Goal: Task Accomplishment & Management: Manage account settings

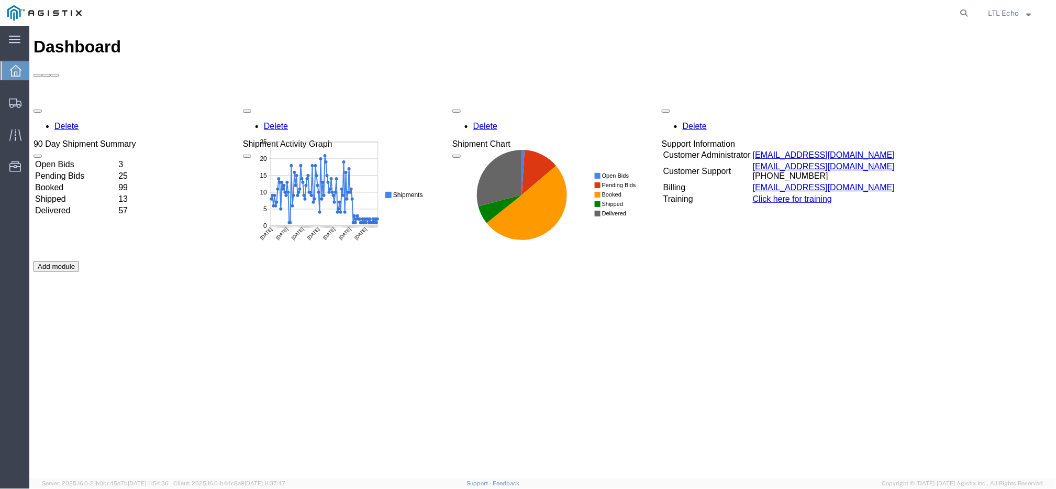
click at [3, 67] on div at bounding box center [15, 70] width 29 height 19
click at [19, 101] on icon at bounding box center [15, 102] width 13 height 9
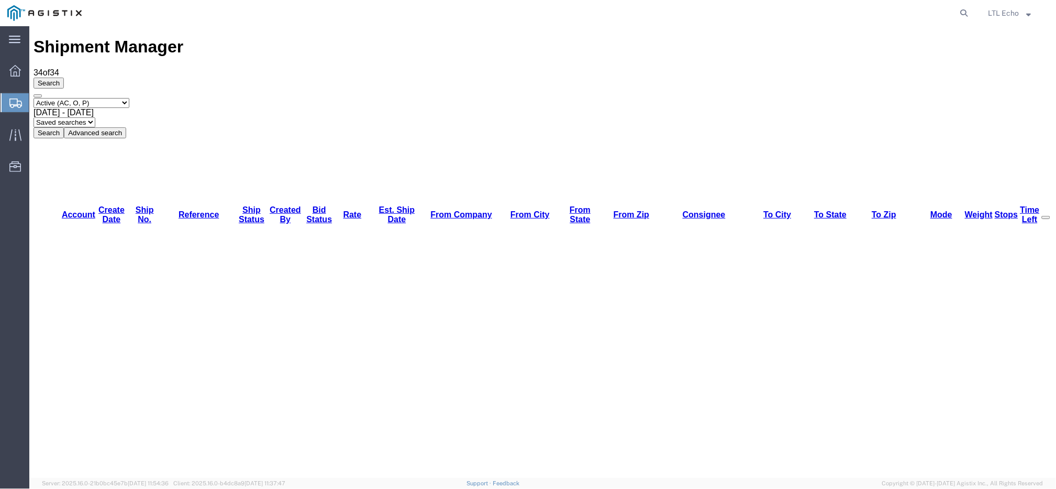
drag, startPoint x: 43, startPoint y: 62, endPoint x: 602, endPoint y: 69, distance: 558.3
click at [602, 97] on div "Select status Active (AC, O, P) All Approved Awaiting Confirmation (AC) Booked …" at bounding box center [542, 117] width 1019 height 40
click at [238, 205] on link "Ship Status" at bounding box center [251, 214] width 26 height 18
drag, startPoint x: 236, startPoint y: 100, endPoint x: 249, endPoint y: 99, distance: 12.6
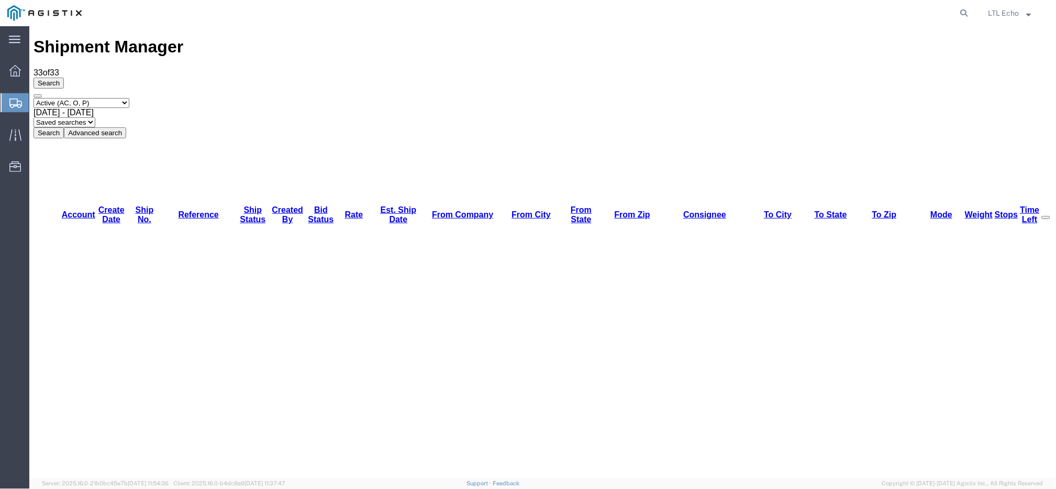
drag, startPoint x: 240, startPoint y: 101, endPoint x: 274, endPoint y: 100, distance: 33.5
drag, startPoint x: 212, startPoint y: 101, endPoint x: 204, endPoint y: 101, distance: 7.3
click at [204, 204] on tr "Account Create Date Ship No. Reference Ship Status Created By Bid Status Rate E…" at bounding box center [542, 214] width 1016 height 20
click at [962, 13] on icon at bounding box center [964, 13] width 15 height 15
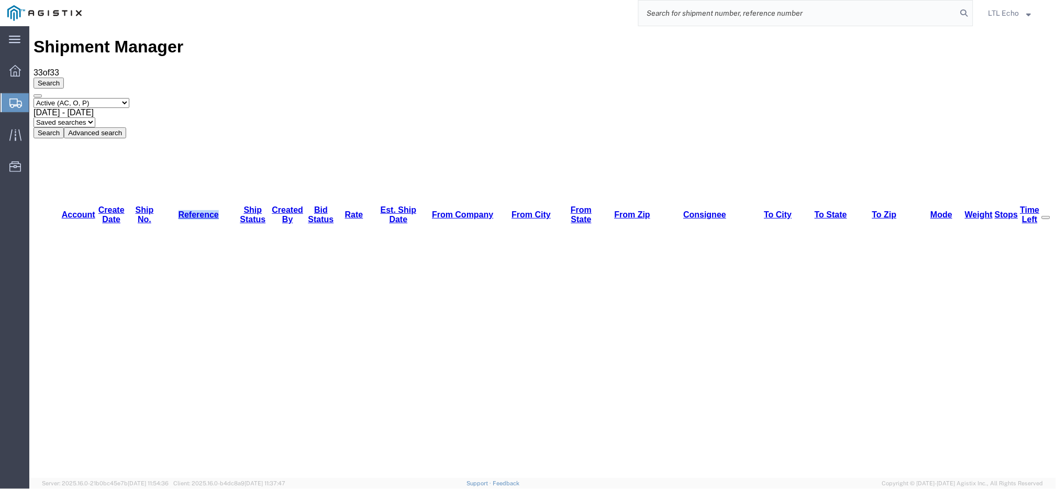
click at [905, 13] on input "search" at bounding box center [798, 13] width 318 height 25
paste input "56508441"
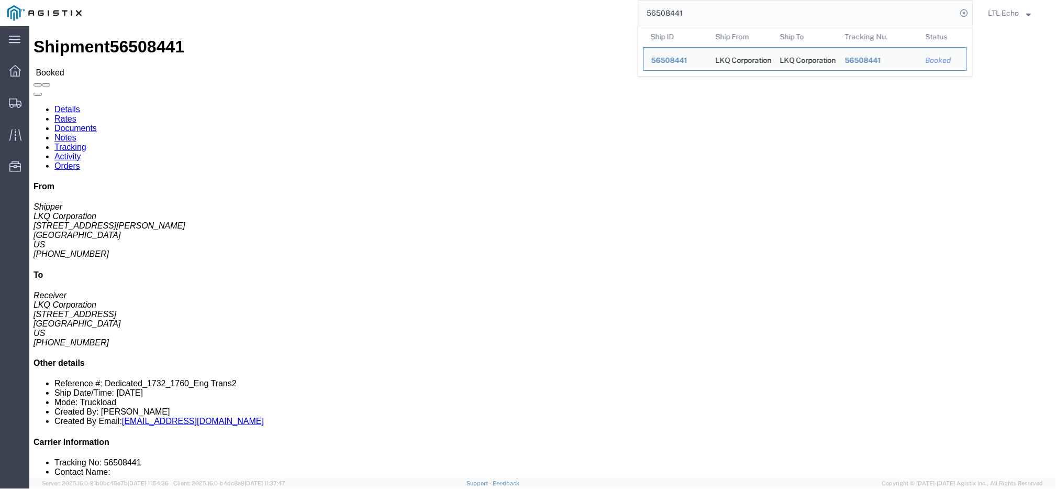
click div "Leg 1 - Truckload Number of trucks: 1"
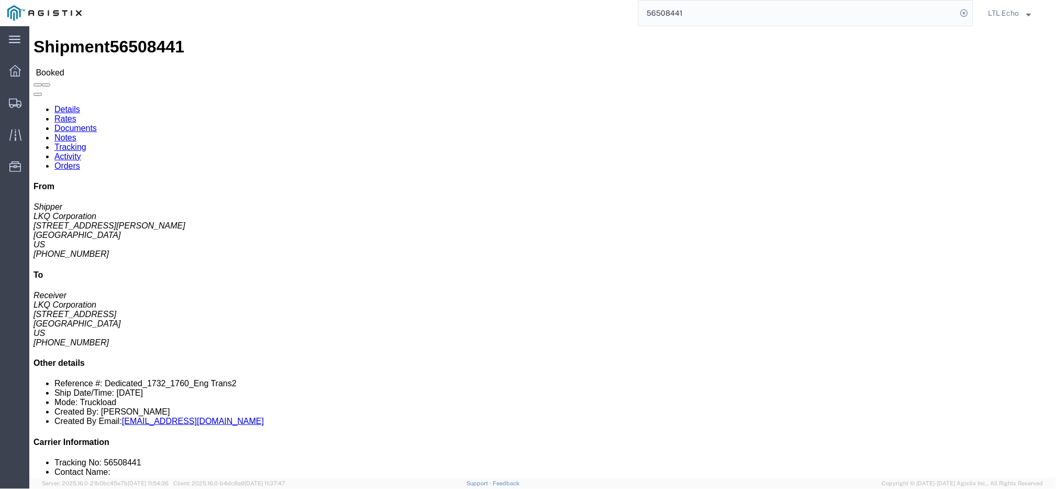
drag, startPoint x: 77, startPoint y: 117, endPoint x: 21, endPoint y: 122, distance: 56.2
click address "LKQ Corporation (Shipper) 1732 37 S. Thornton Rd. Casa Grande, AZ 85193 United …"
drag, startPoint x: 8, startPoint y: 118, endPoint x: 72, endPoint y: 119, distance: 63.9
click div "Ship From LKQ Corporation (Shipper) 1732 37 S. Thornton Rd. Casa Grande, AZ 851…"
copy address "37 S. Thornton Rd."
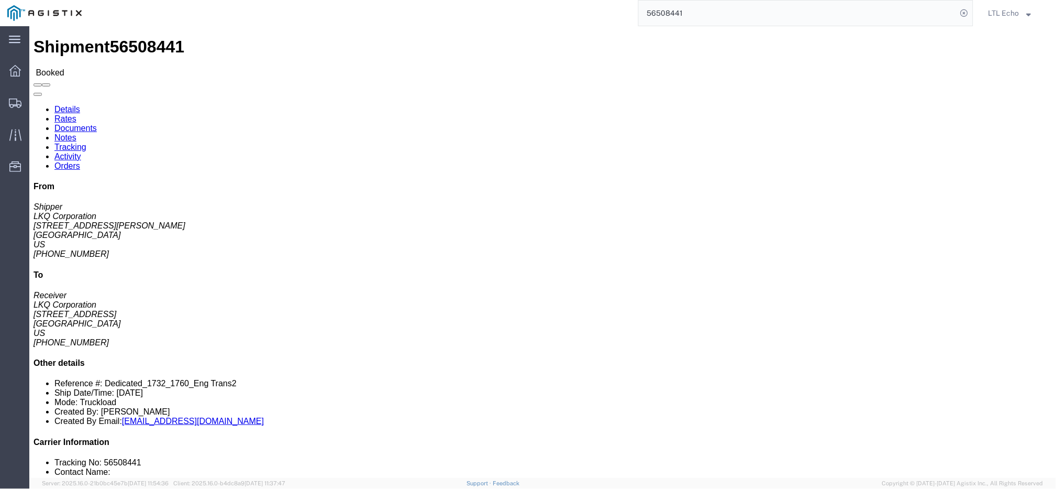
click b "56508441"
copy b "56508441"
drag, startPoint x: 65, startPoint y: 154, endPoint x: 5, endPoint y: 158, distance: 59.8
click div "Ship From LKQ Corporation (Shipper) 1732 37 S. Thornton Rd. Casa Grande, AZ 851…"
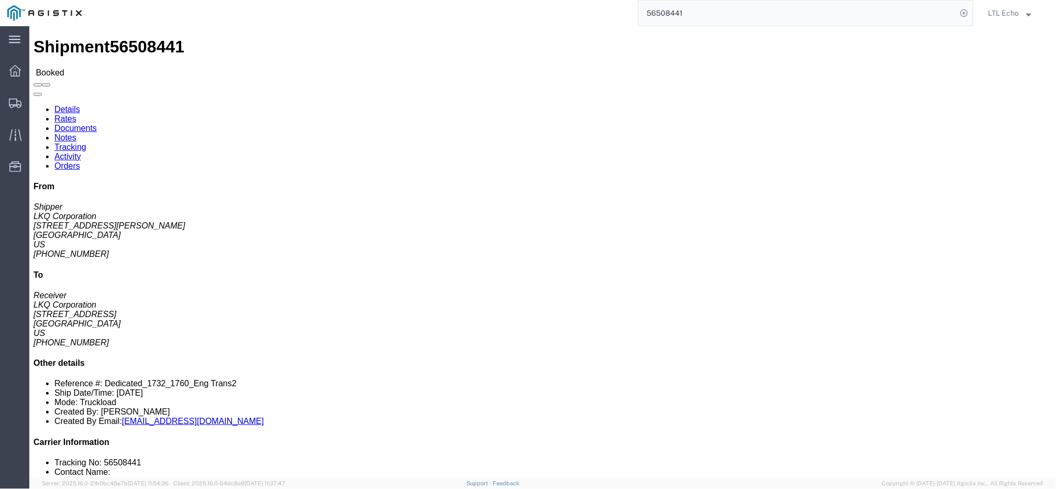
copy address "480-495-1793"
click b "56508441"
copy b "56508441"
drag, startPoint x: 302, startPoint y: 123, endPoint x: 213, endPoint y: 127, distance: 88.6
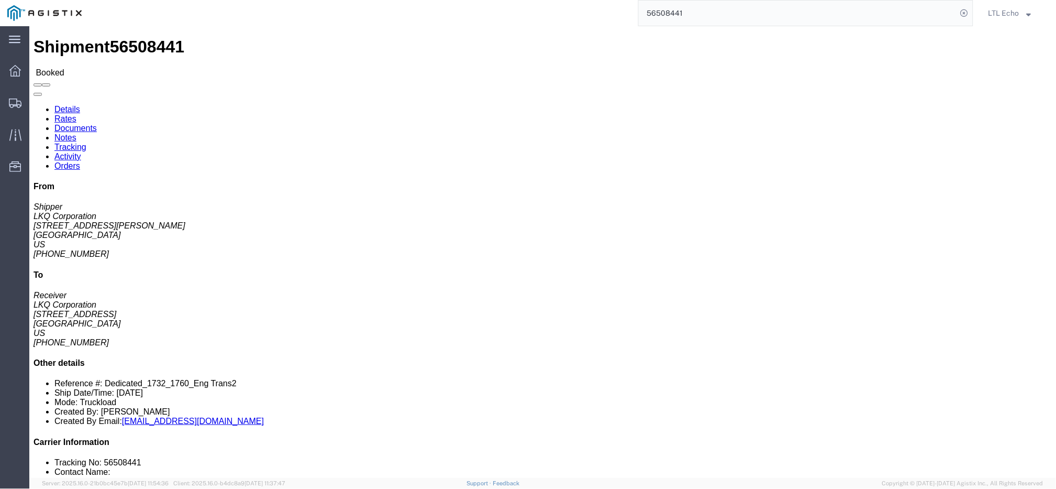
click div "Ship To LKQ Corporation (Receiver) 1760 1710 W Mount Houston Rd Houston, TX 770…"
copy address "1710 W Mount Houston Rd"
click link "Notes"
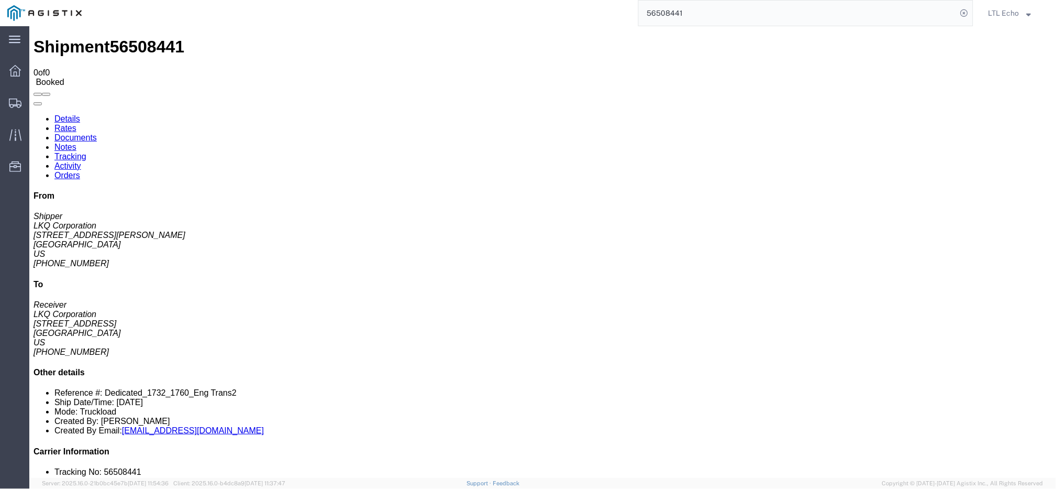
click at [70, 114] on link "Details" at bounding box center [67, 118] width 26 height 9
click link "Rates"
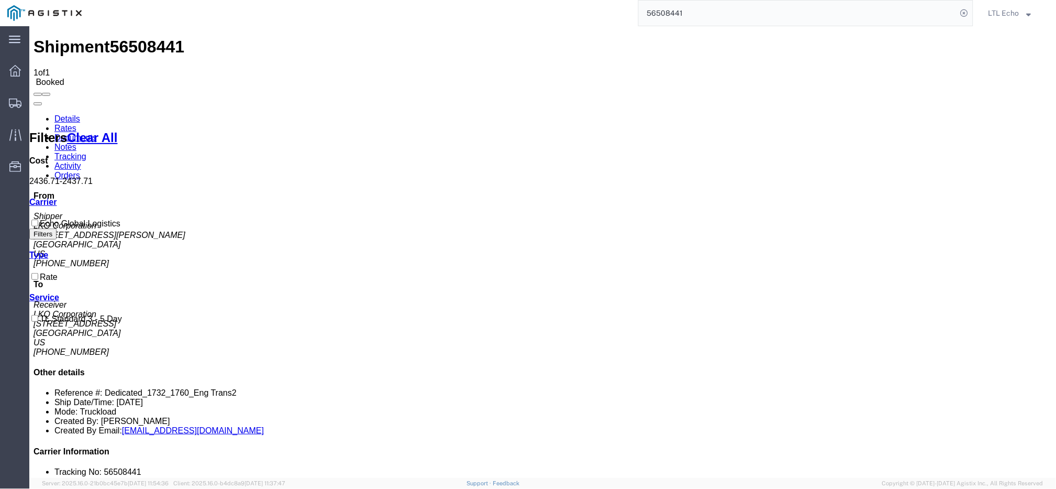
click at [66, 114] on link "Details" at bounding box center [67, 118] width 26 height 9
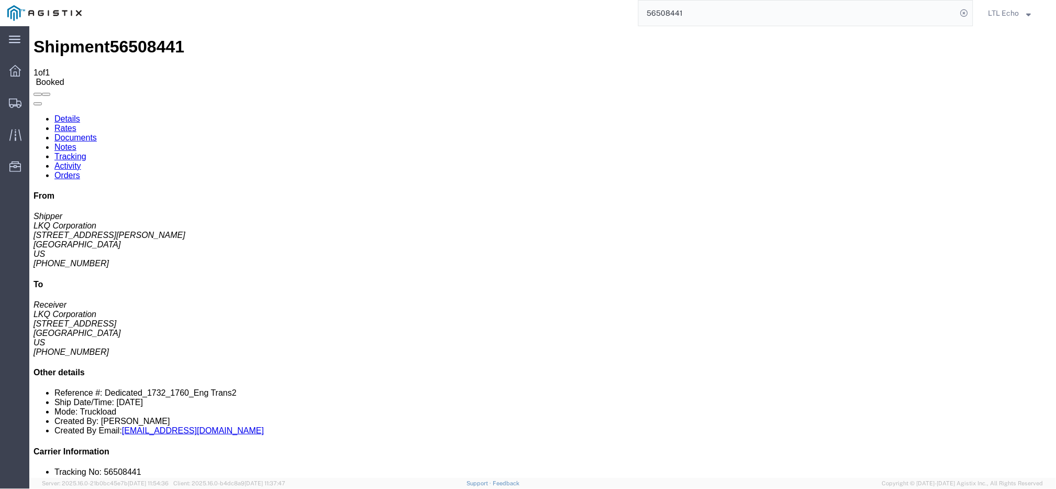
click b "56508441"
copy b "56508441"
drag, startPoint x: 668, startPoint y: 99, endPoint x: 792, endPoint y: 102, distance: 123.6
click p "Customer Ref: Dedicated_1732_1760_Eng Trans2 Bill Of Lading: 56508441"
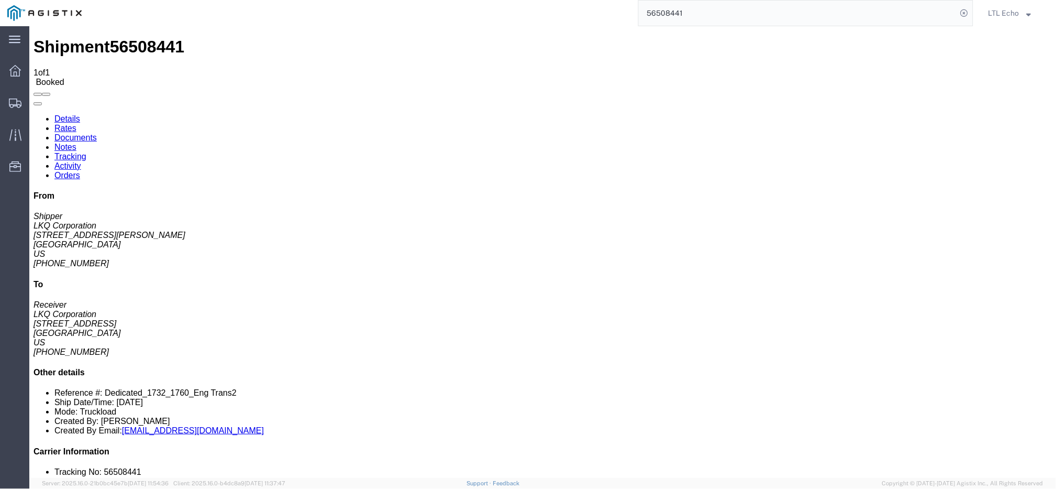
click li "Tracking No: 56508441"
copy li "56508441"
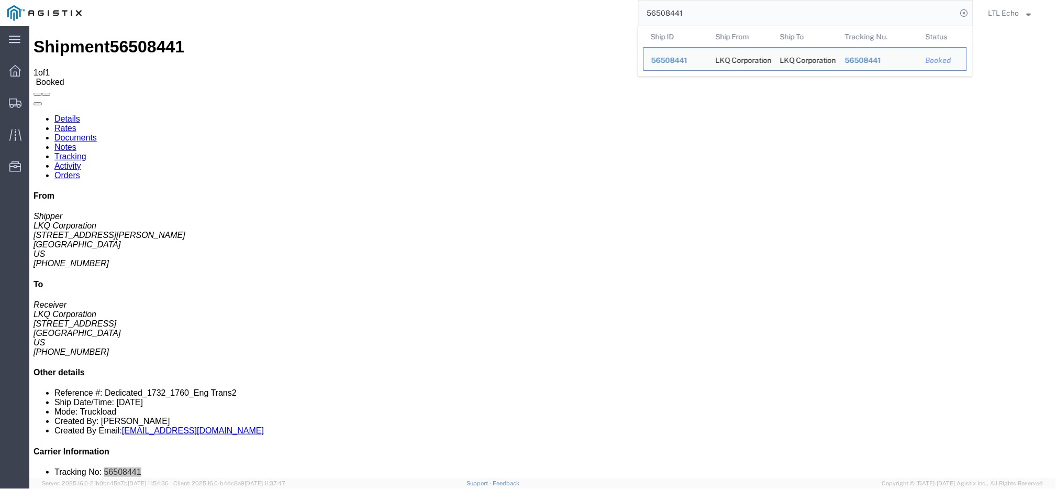
drag, startPoint x: 718, startPoint y: 13, endPoint x: 592, endPoint y: -6, distance: 128.1
click at [592, 0] on html "main_menu Created with Sketch. Collapse Menu Dashboard Shipments Traffic Resour…" at bounding box center [528, 244] width 1056 height 489
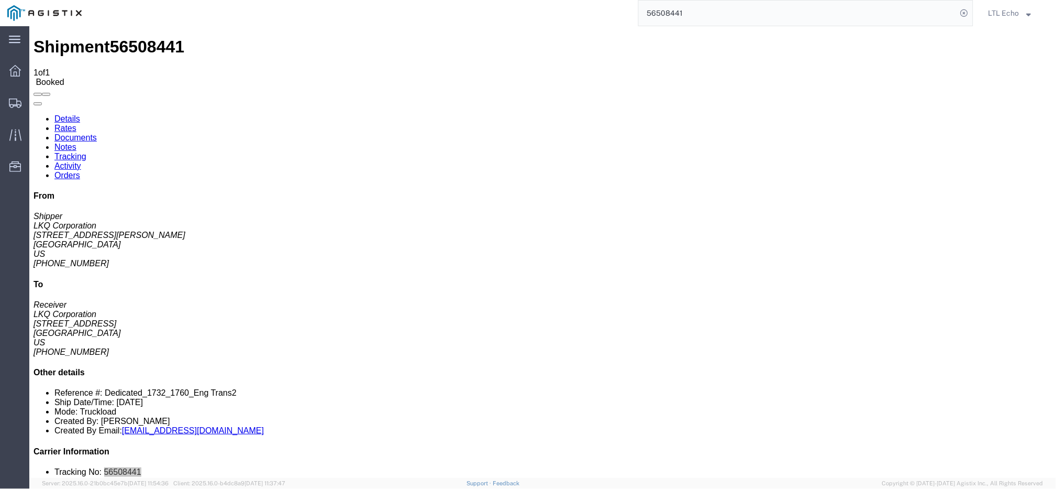
paste input "3"
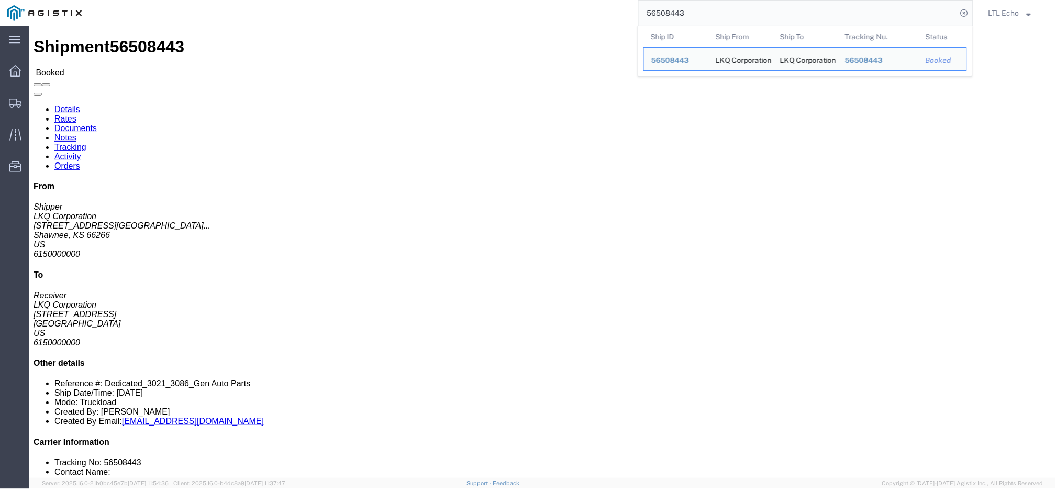
click address "LKQ Corporation (Shipper) 3021 24550 West 43rd Street Suite 100 Shawnee, KS 662…"
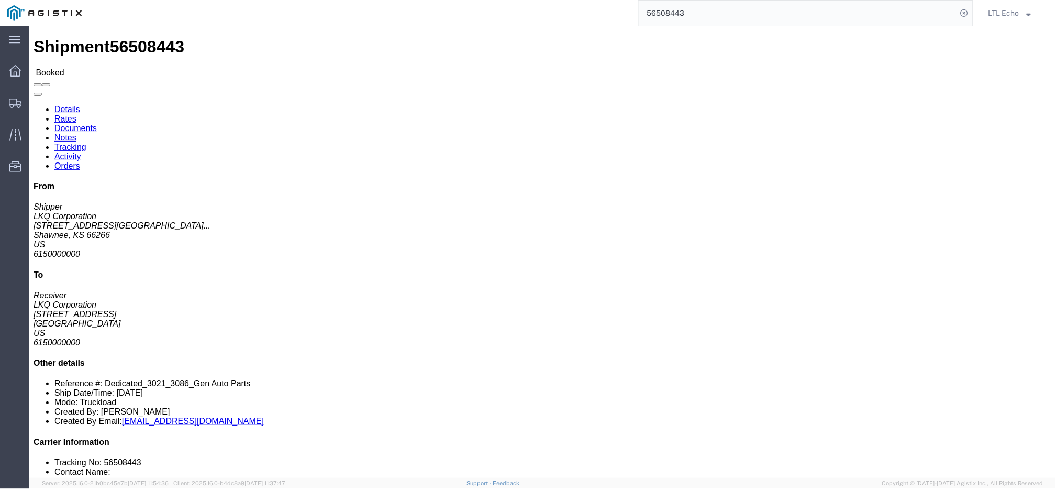
copy address "66266"
click b "56508443"
copy b "56508443"
click address "LKQ Corporation (Receiver) 3086 1010 Grand ST Orlando, FL 32805 United States 6…"
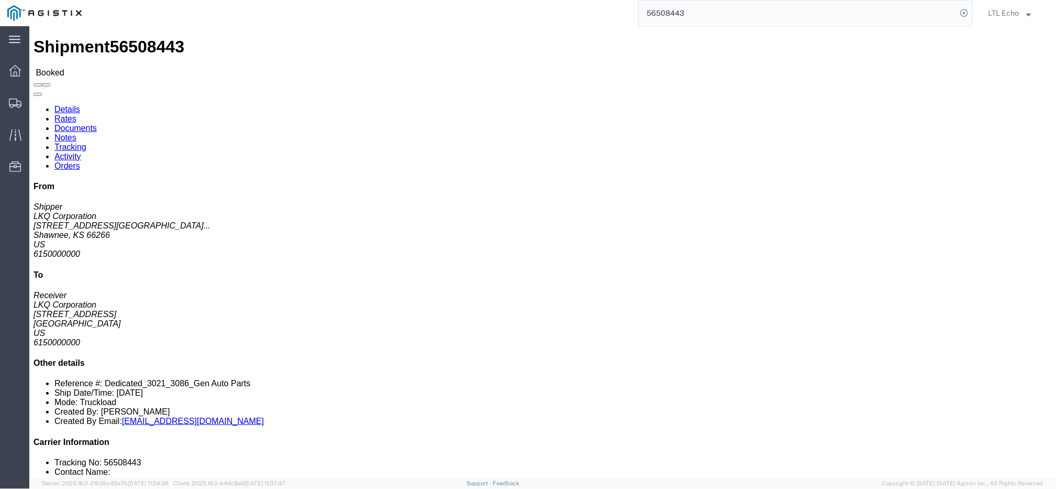
drag, startPoint x: 278, startPoint y: 121, endPoint x: 214, endPoint y: 125, distance: 63.5
click address "LKQ Corporation (Receiver) 3086 1010 Grand ST Orlando, FL 32805 United States 6…"
copy address "1010 Grand ST"
click b "56508443"
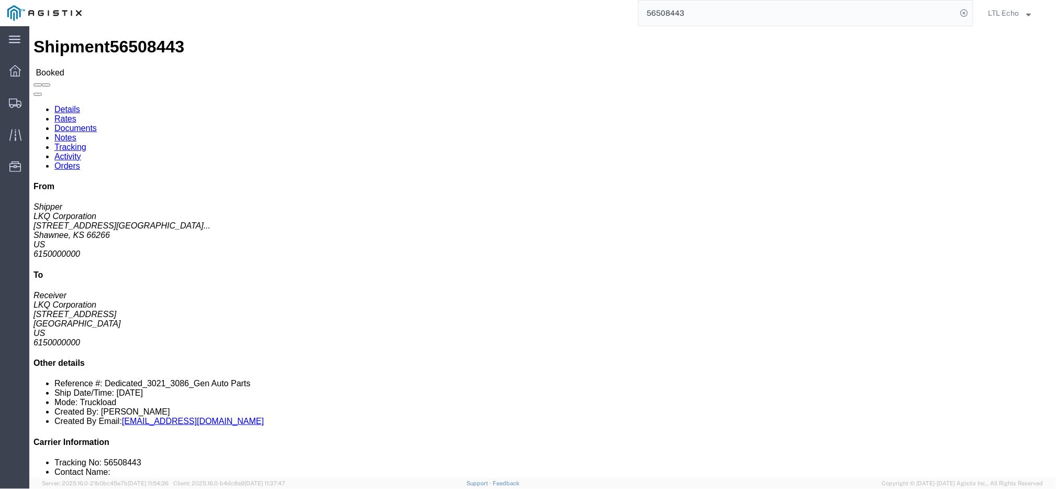
click link "Documents"
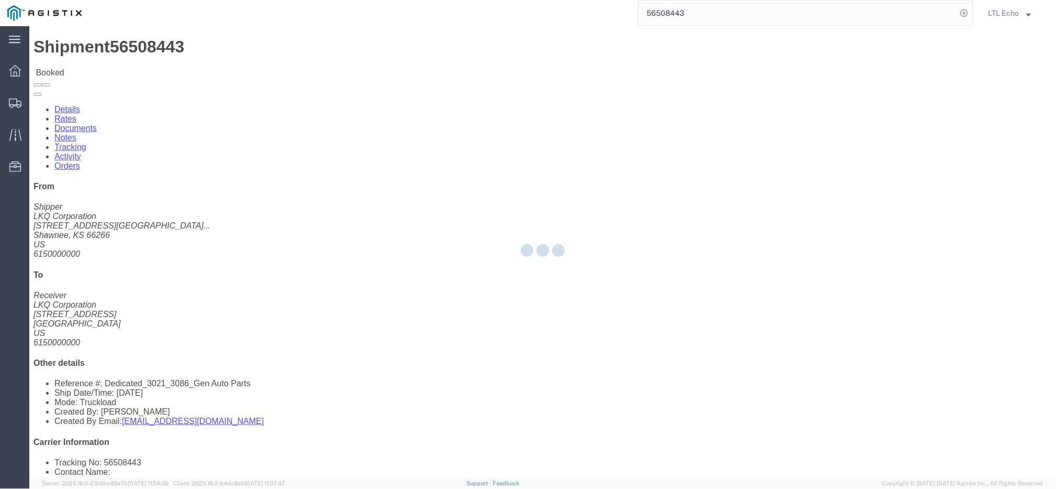
click at [189, 63] on div at bounding box center [542, 251] width 1027 height 451
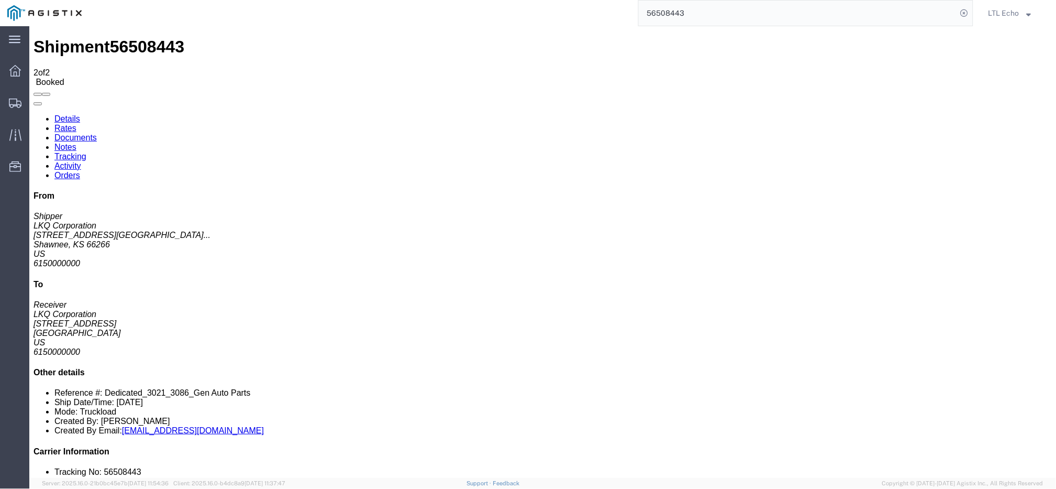
click at [96, 132] on link "Documents" at bounding box center [75, 136] width 42 height 9
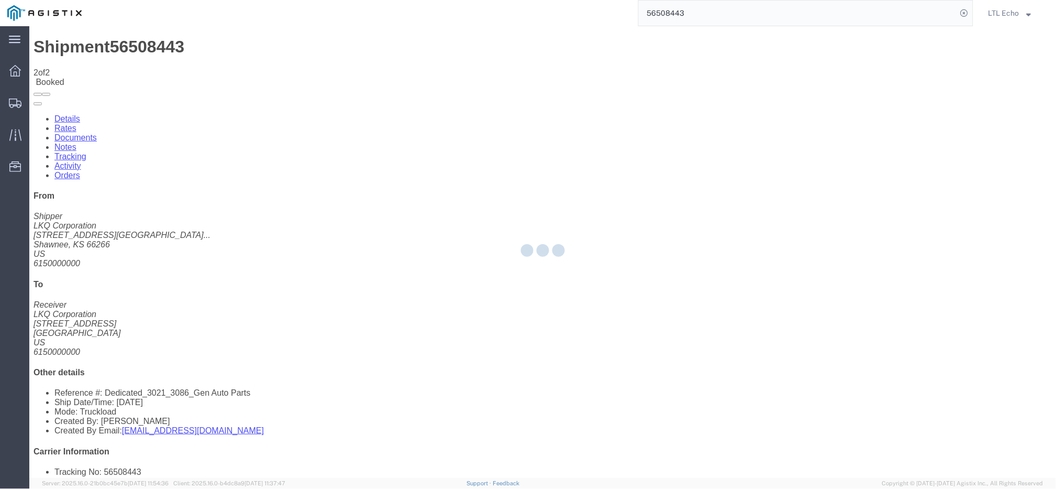
click at [191, 68] on div at bounding box center [542, 251] width 1027 height 451
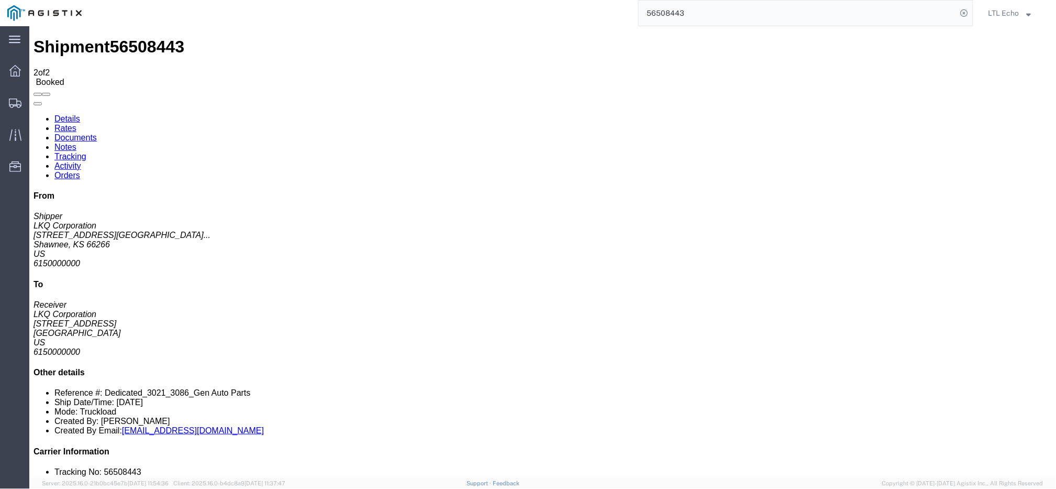
click at [76, 142] on link "Notes" at bounding box center [65, 146] width 22 height 9
click at [69, 114] on link "Details" at bounding box center [67, 118] width 26 height 9
click link "Rates"
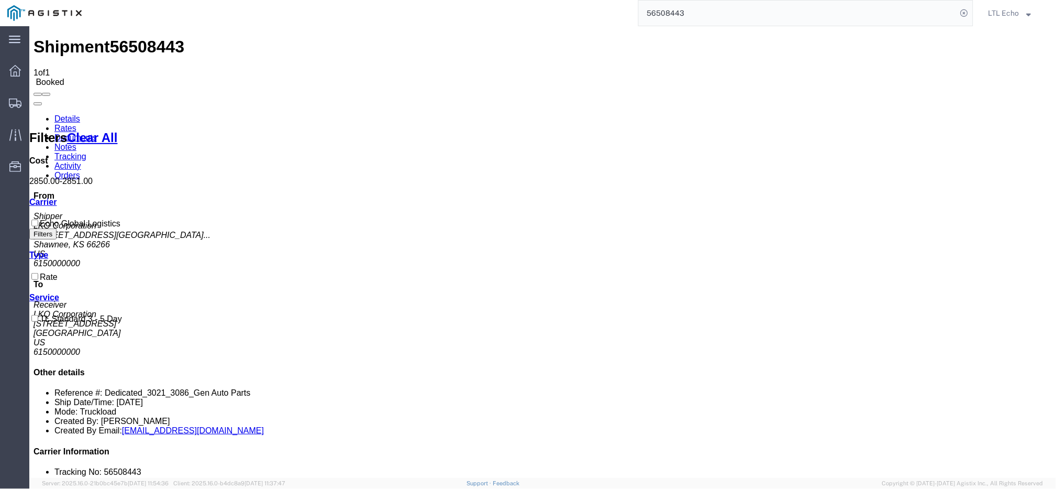
click at [63, 114] on link "Details" at bounding box center [67, 118] width 26 height 9
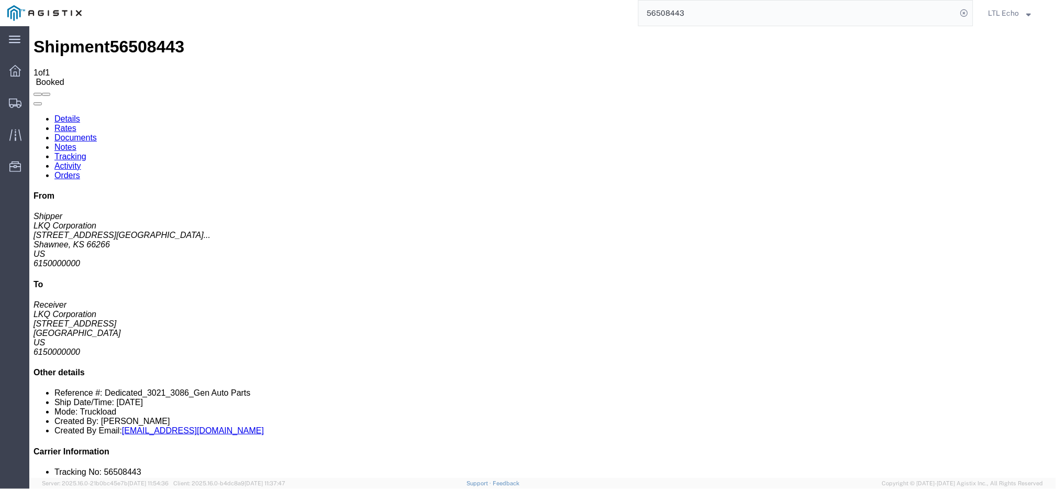
click b "56508443"
drag, startPoint x: 671, startPoint y: 99, endPoint x: 809, endPoint y: 104, distance: 138.3
click div "References Customer Ref: Dedicated_3021_3086_Gen Auto Parts Bill Of Lading: 565…"
drag, startPoint x: 639, startPoint y: 147, endPoint x: 687, endPoint y: 124, distance: 52.5
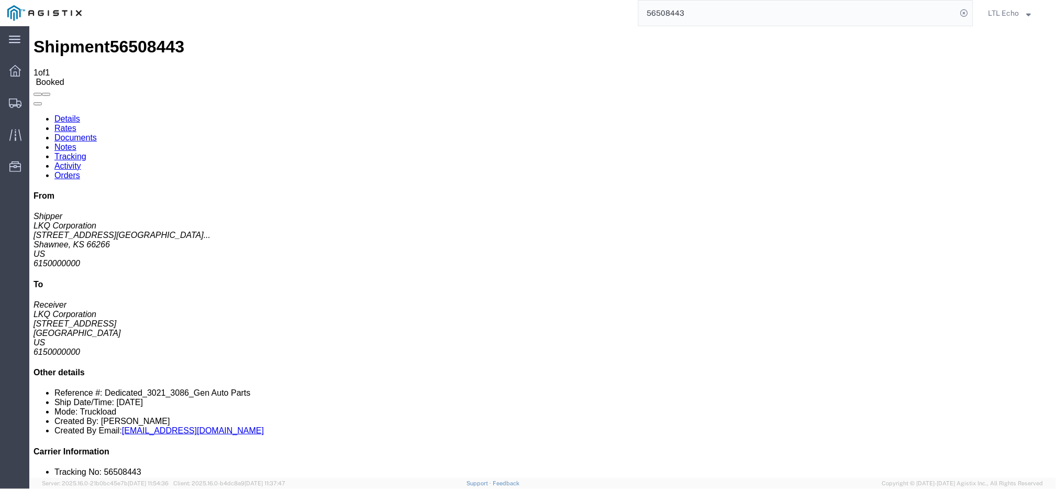
click div "Ship From LKQ Corporation (Shipper) 3021 24550 West 43rd Street Suite 100 Shawn…"
drag, startPoint x: 671, startPoint y: 102, endPoint x: 803, endPoint y: 103, distance: 131.4
click b "Dedicated_3021_3086_Gen Auto Parts"
click span "56508443"
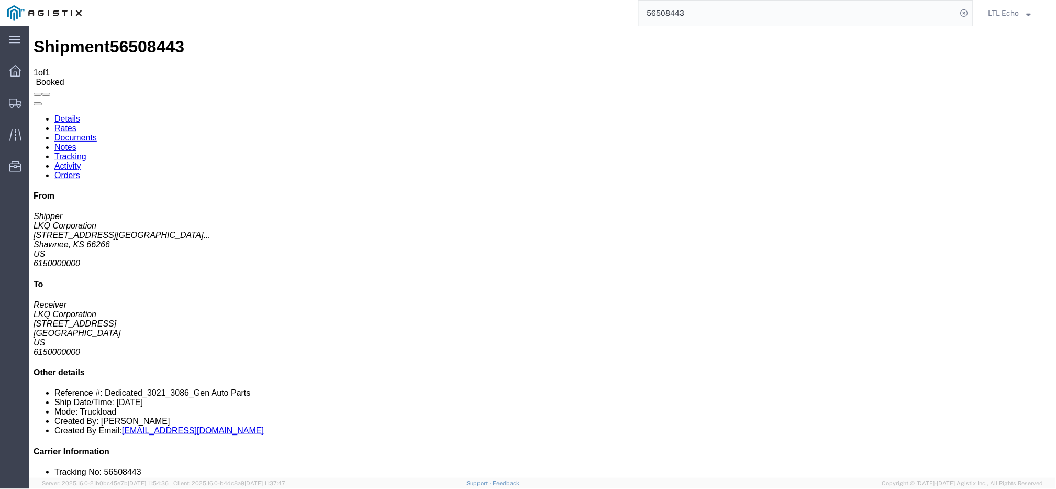
click div "From Shipper LKQ Corporation 24550 West 43rd StreetSuite 1... Shawnee, KS 66266…"
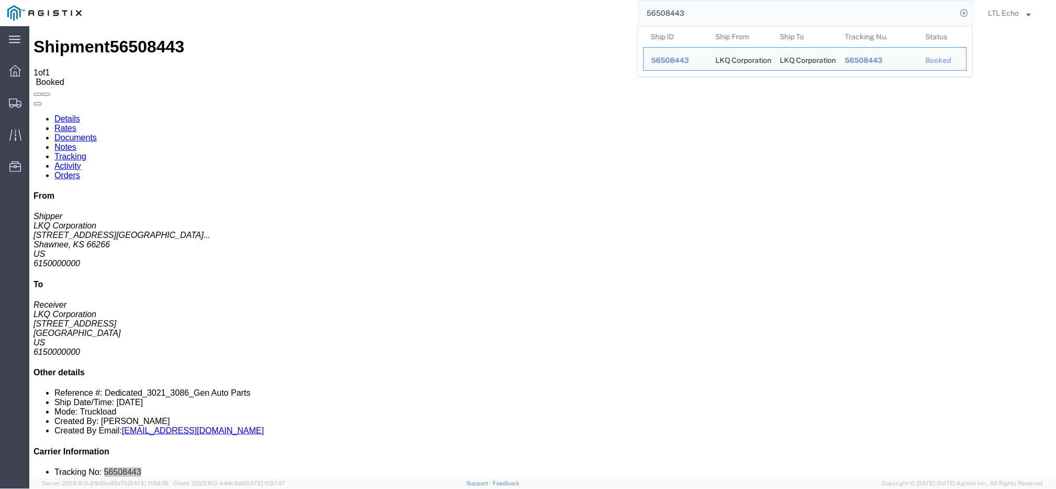
drag, startPoint x: 707, startPoint y: 17, endPoint x: 602, endPoint y: 4, distance: 105.5
click at [602, 4] on div "56508443 Ship ID Ship From Ship To Tracking Nu. Status Ship ID 56508443 Ship Fr…" at bounding box center [531, 13] width 884 height 26
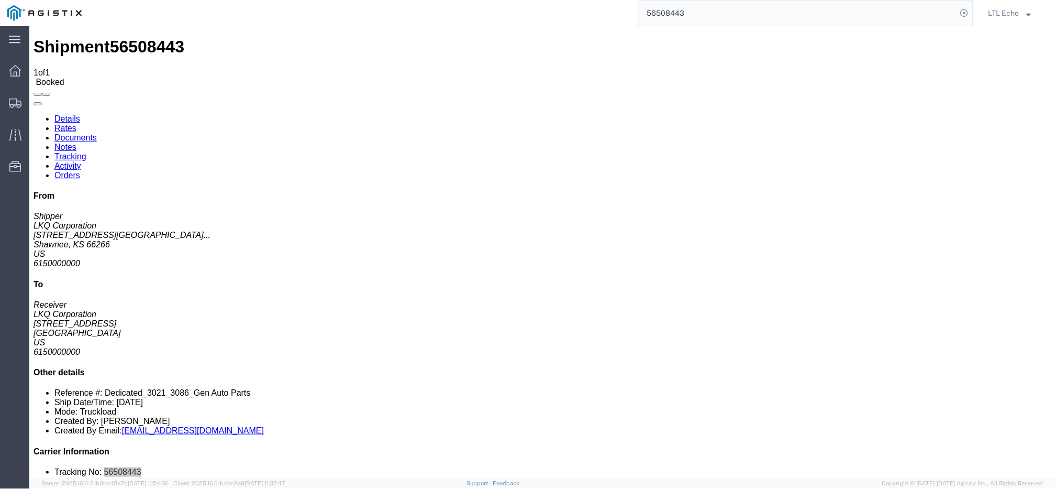
paste input "9477"
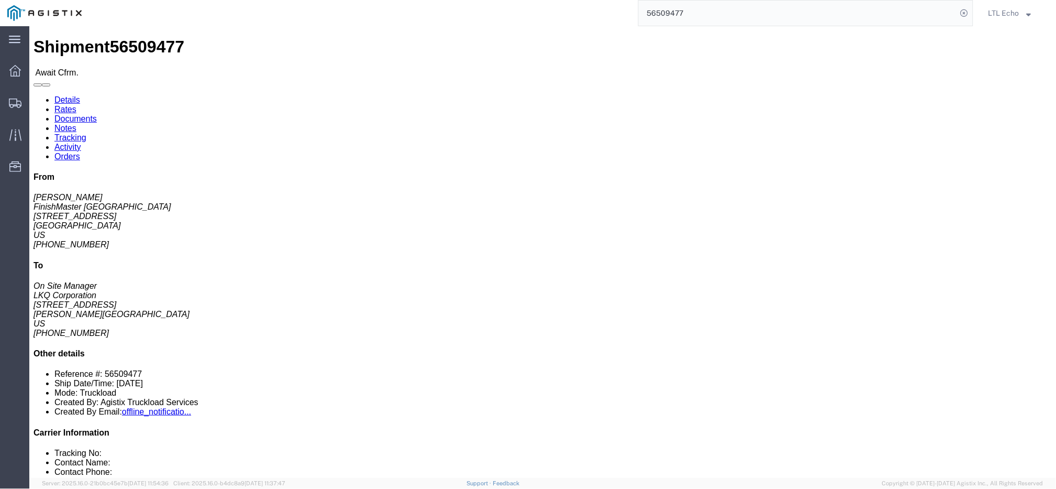
click at [558, 9] on div "56509477" at bounding box center [531, 13] width 884 height 26
paste input "495520"
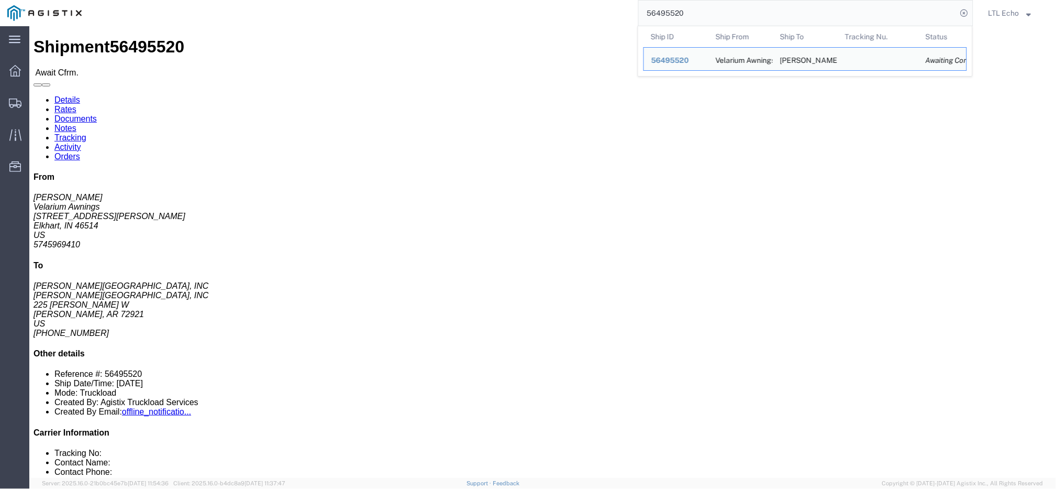
drag, startPoint x: 691, startPoint y: 15, endPoint x: 518, endPoint y: -3, distance: 173.3
click at [518, 0] on html "main_menu Created with Sketch. Collapse Menu Dashboard Shipments Traffic Resour…" at bounding box center [528, 244] width 1056 height 489
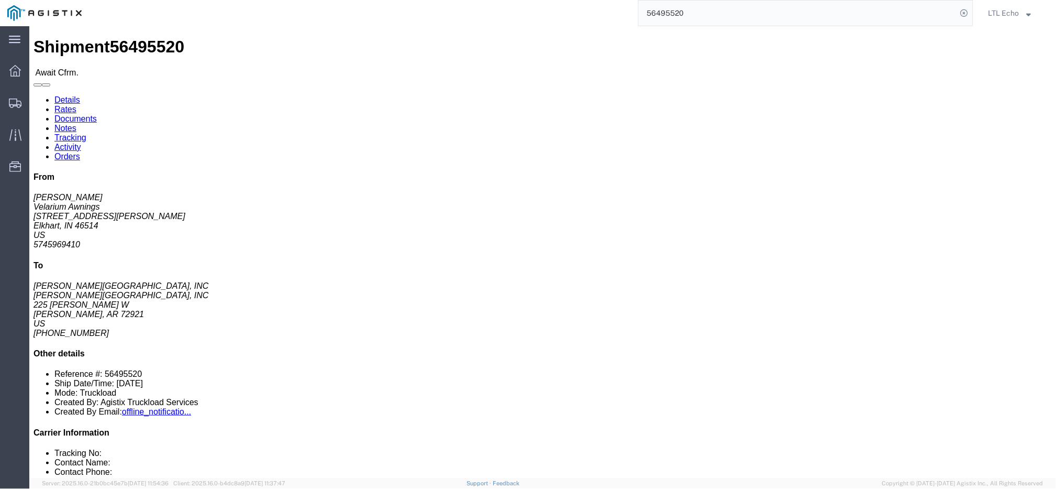
paste input "509477"
click link "Notes"
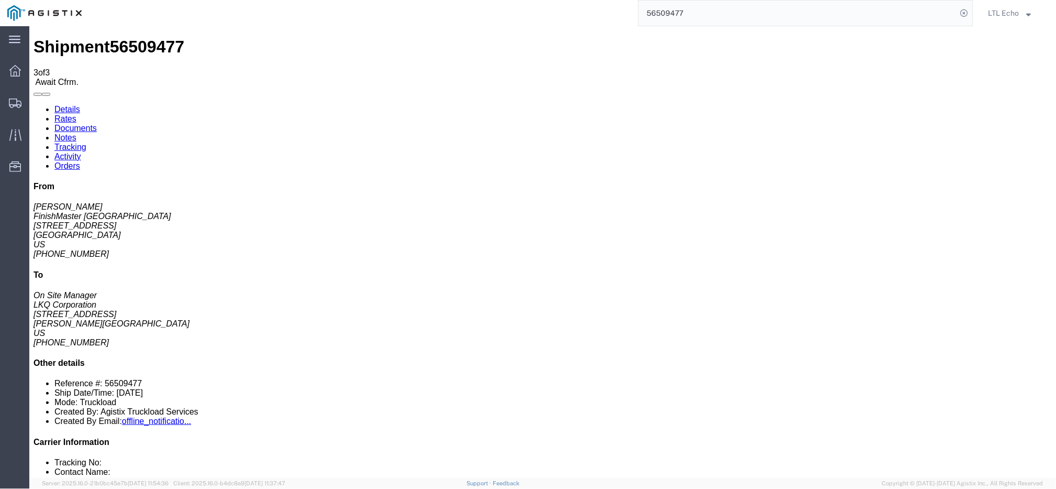
click at [71, 104] on link "Details" at bounding box center [67, 108] width 26 height 9
drag, startPoint x: 69, startPoint y: 122, endPoint x: 11, endPoint y: 125, distance: 58.2
click address "FinishMaster Grand Rapids (Joshua Vrooman) 3370 4259 40th St. SE Grand Rapids, …"
click b "56509477"
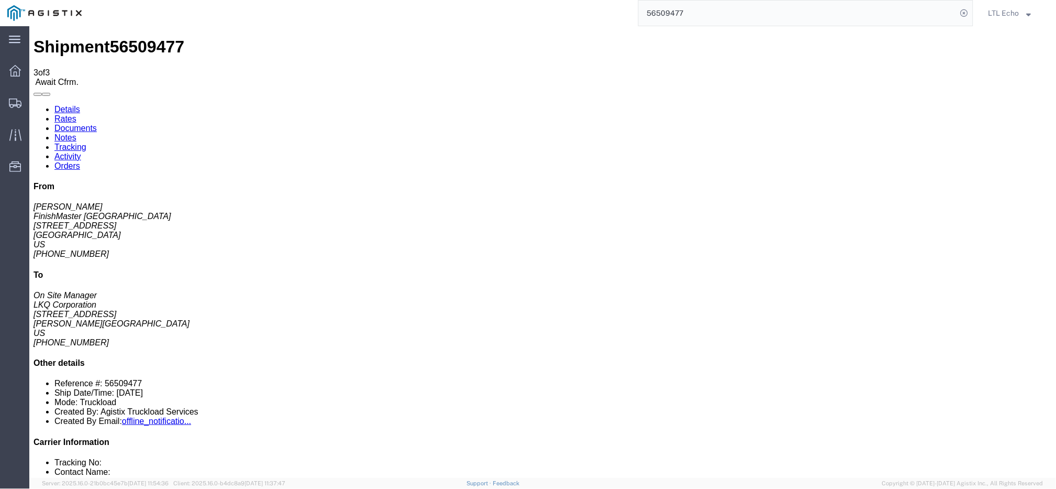
drag, startPoint x: 279, startPoint y: 121, endPoint x: 209, endPoint y: 125, distance: 70.3
click div "Ship To LKQ Corporation (On Site Manager) 3046 36555 Ecorse Rd Romulus, MI 4817…"
click b "56509477"
click address "LKQ Corporation (On Site Manager) 3046 36555 Ecorse Rd Romulus, MI 48174 United…"
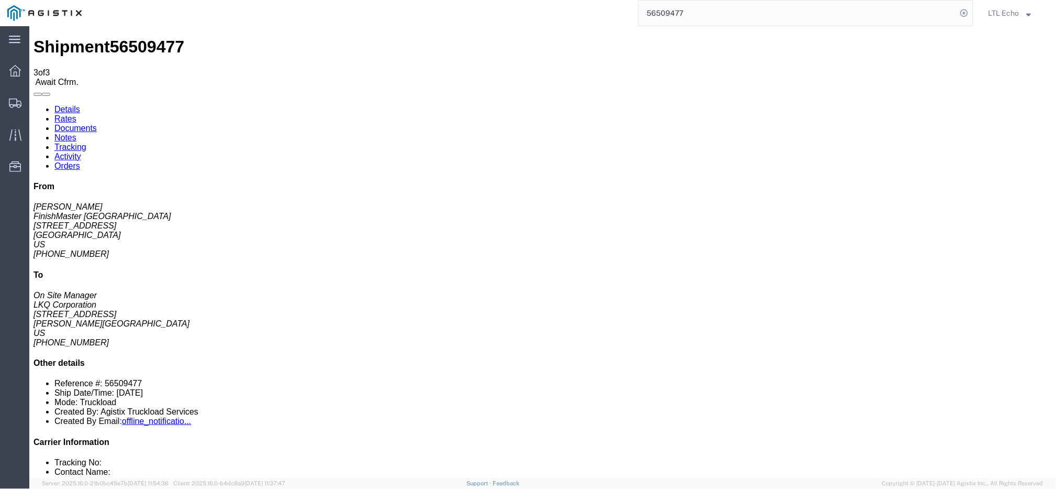
click address "LKQ Corporation (On Site Manager) 3046 36555 Ecorse Rd Romulus, MI 48174 United…"
drag, startPoint x: 66, startPoint y: 151, endPoint x: 8, endPoint y: 156, distance: 58.3
click div "Ship From FinishMaster Grand Rapids (Joshua Vrooman) 3370 4259 40th St. SE Gran…"
click address "FinishMaster Grand Rapids (Joshua Vrooman) 3370 4259 40th St. SE Grand Rapids, …"
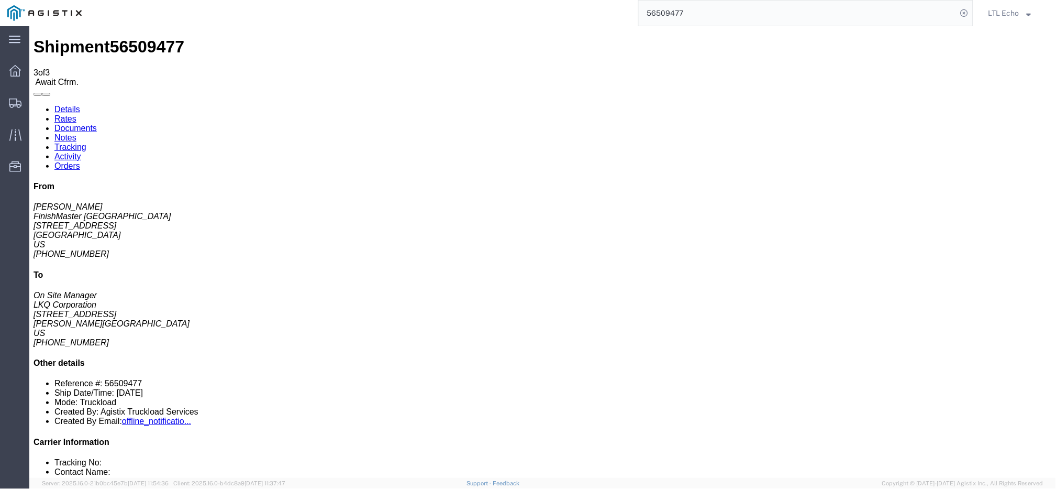
drag, startPoint x: 71, startPoint y: 164, endPoint x: 7, endPoint y: 164, distance: 63.9
click div "Ship From FinishMaster Grand Rapids (Joshua Vrooman) 3370 4259 40th St. SE Gran…"
drag, startPoint x: 104, startPoint y: 102, endPoint x: 159, endPoint y: 103, distance: 55.0
click address "FinishMaster Grand Rapids (Joshua Vrooman) 3370 4259 40th St. SE Grand Rapids, …"
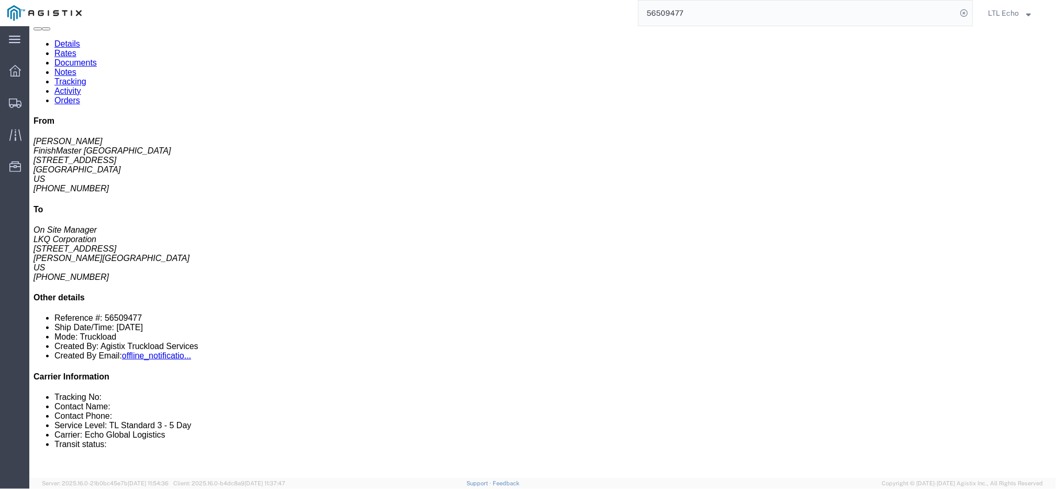
click link "Notes"
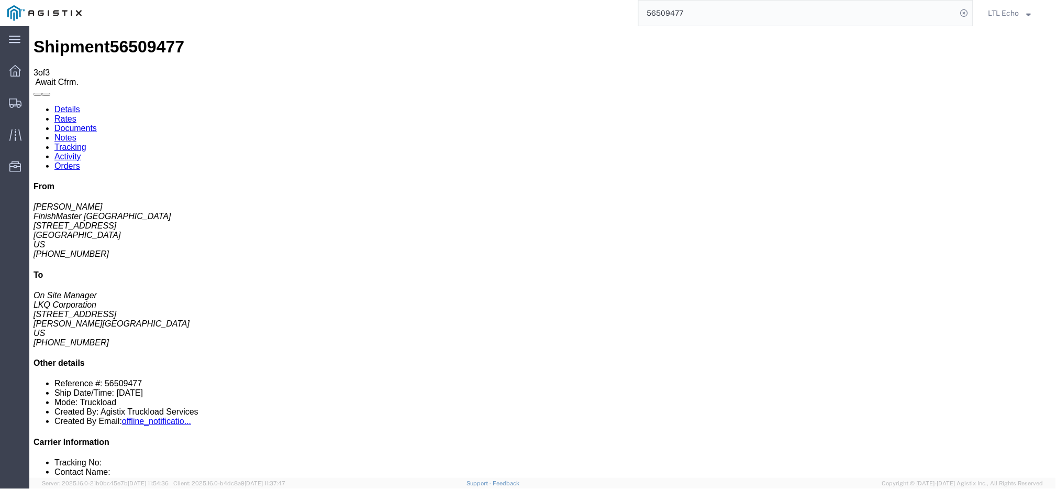
click at [70, 104] on link "Details" at bounding box center [67, 108] width 26 height 9
click link "Rates"
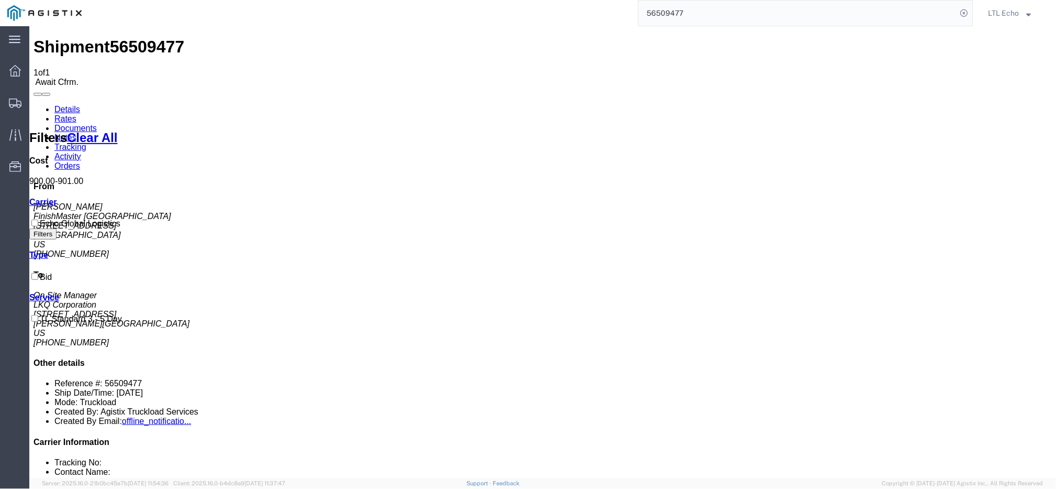
click at [71, 104] on link "Details" at bounding box center [67, 108] width 26 height 9
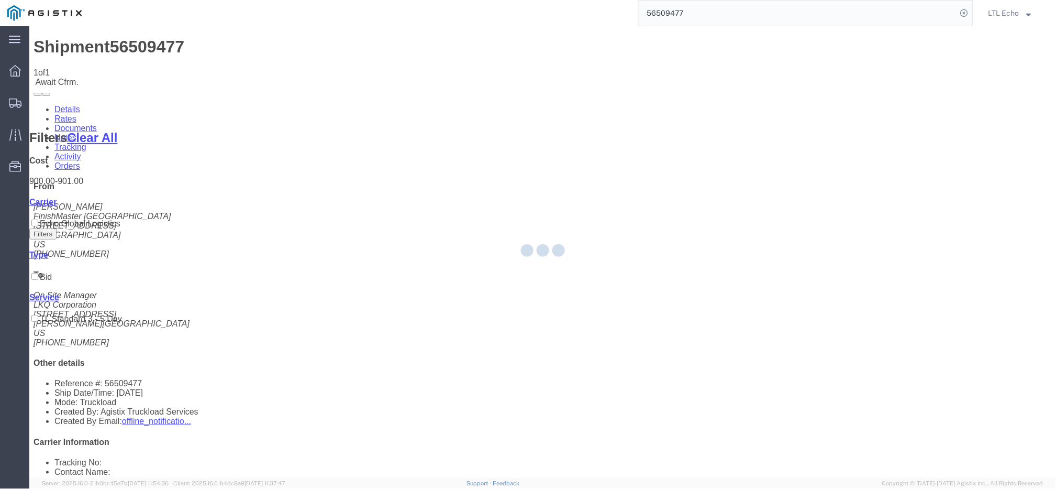
click at [926, 260] on div at bounding box center [542, 251] width 1027 height 451
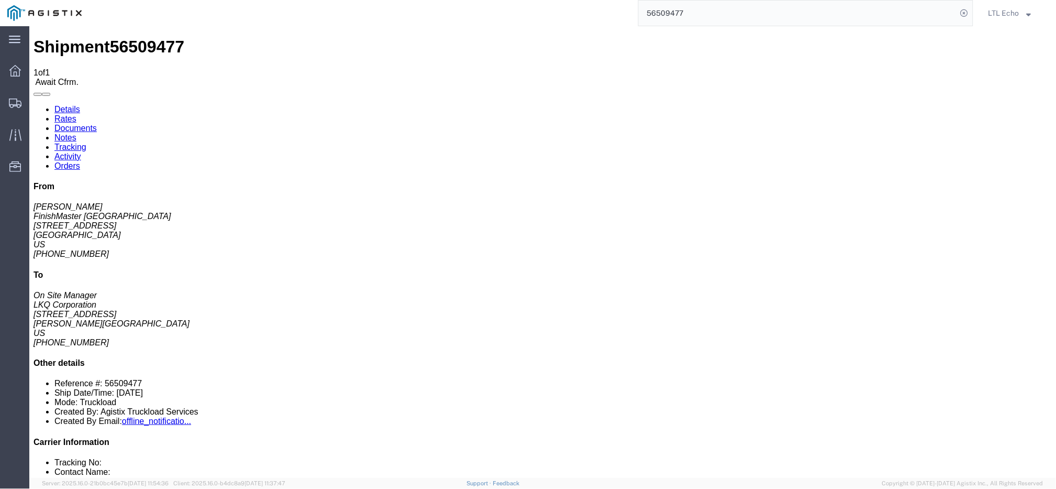
click li "Reference #: 56509477"
click link "Notes"
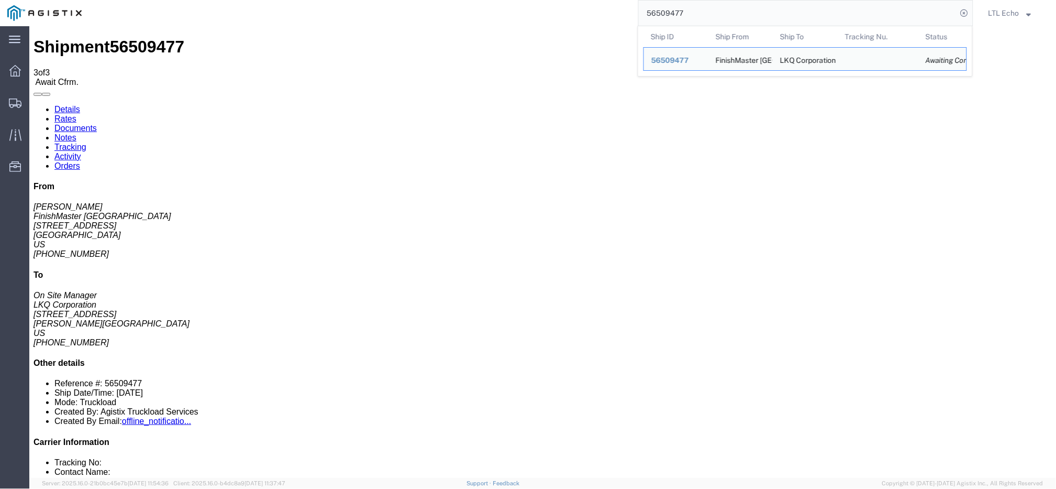
drag, startPoint x: 617, startPoint y: -5, endPoint x: 514, endPoint y: -17, distance: 104.4
click at [514, 0] on html "main_menu Created with Sketch. Collapse Menu Dashboard Shipments Traffic Resour…" at bounding box center [528, 244] width 1056 height 489
paste input "495520"
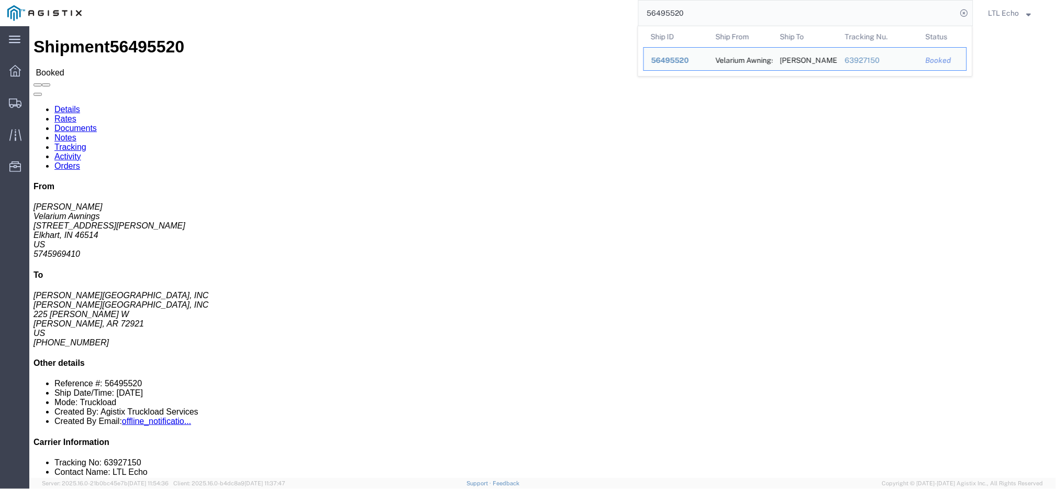
drag, startPoint x: 726, startPoint y: 18, endPoint x: 606, endPoint y: 4, distance: 120.7
click at [607, 4] on div "56495520 Ship ID Ship From Ship To Tracking Nu. Status Ship ID 56495520 Ship Fr…" at bounding box center [531, 13] width 884 height 26
paste input "509477"
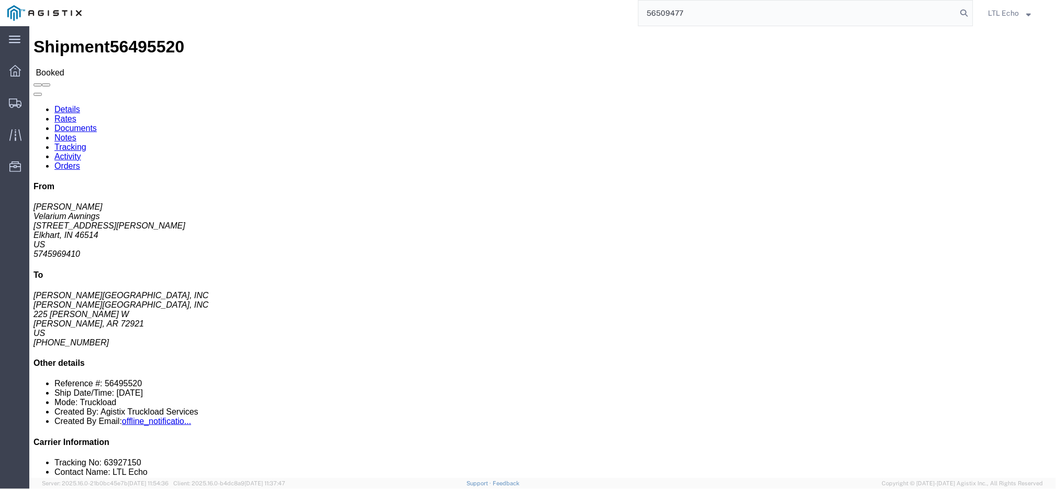
type input "56509477"
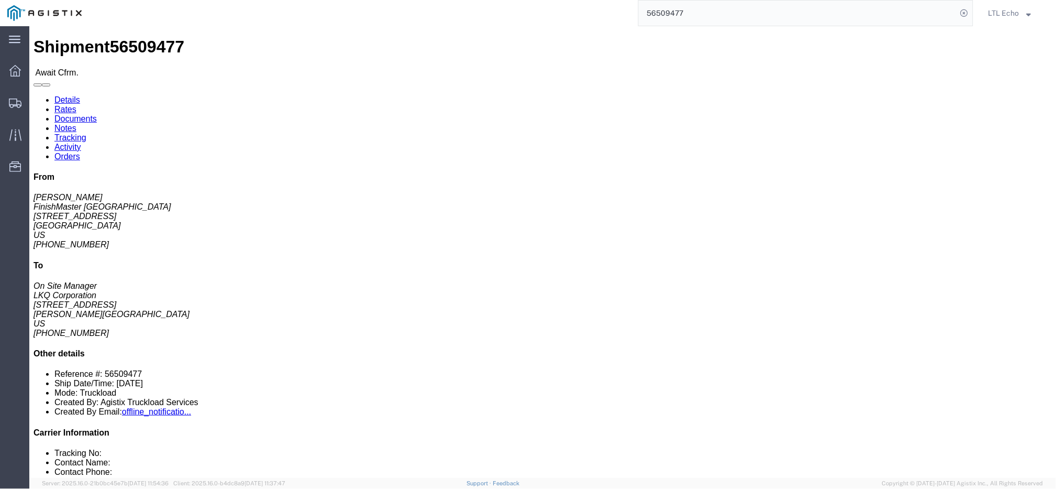
click link "Confirm"
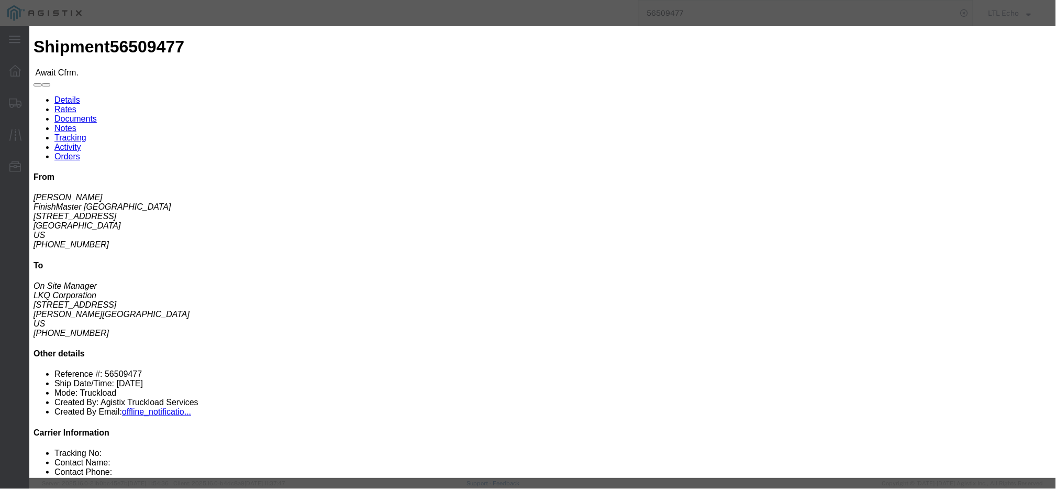
click input "checkbox"
checkbox input "true"
type input "LTL Echo"
type input "+ 8005116111"
click input "text"
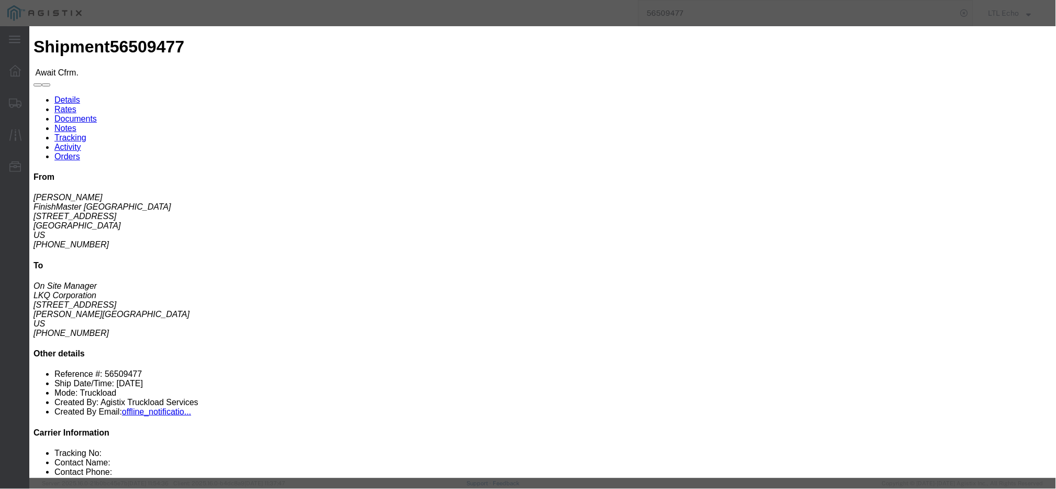
paste input "63922333"
type input "63922333"
click button "Submit"
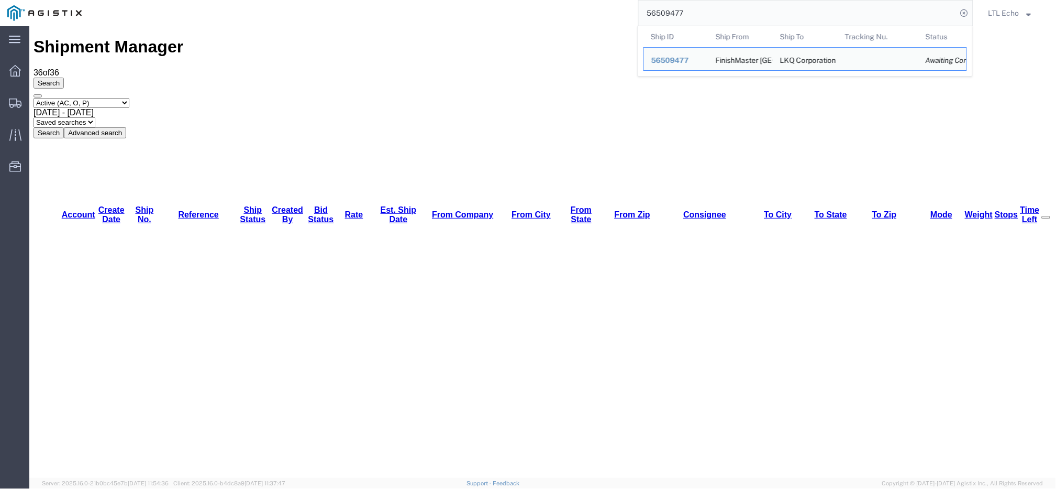
drag, startPoint x: 693, startPoint y: 16, endPoint x: 516, endPoint y: 2, distance: 178.1
click at [517, 1] on div "56509477 Ship ID Ship From Ship To Tracking Nu. Status Ship ID 56509477 Ship Fr…" at bounding box center [531, 13] width 884 height 26
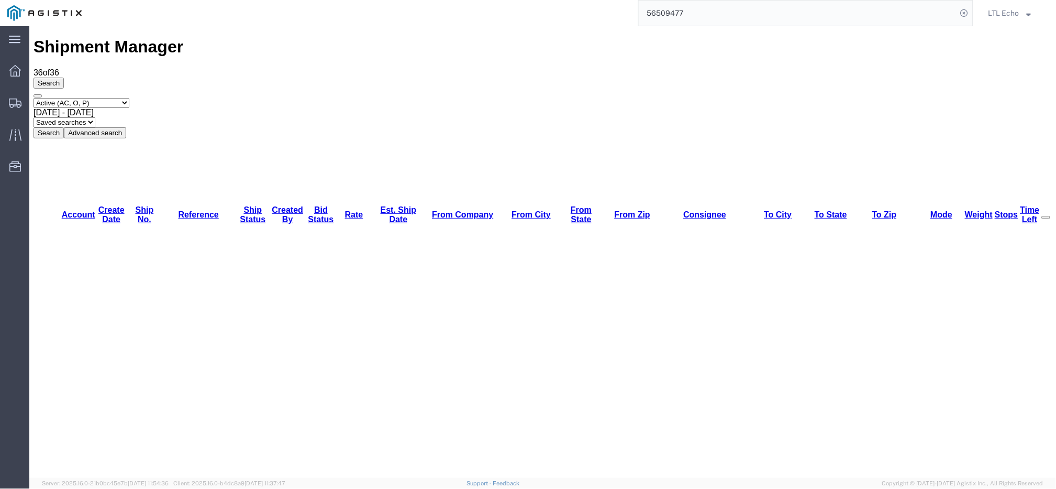
paste input "8443"
type input "56508443"
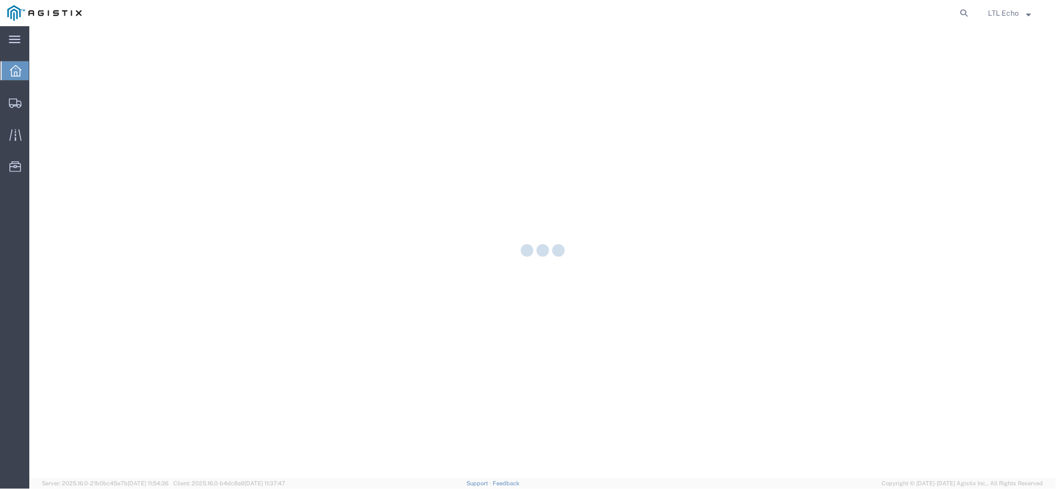
click at [931, 39] on div at bounding box center [542, 251] width 1027 height 451
click at [963, 13] on icon at bounding box center [964, 13] width 15 height 15
click at [951, 13] on input "search" at bounding box center [798, 13] width 318 height 25
paste input "56495520"
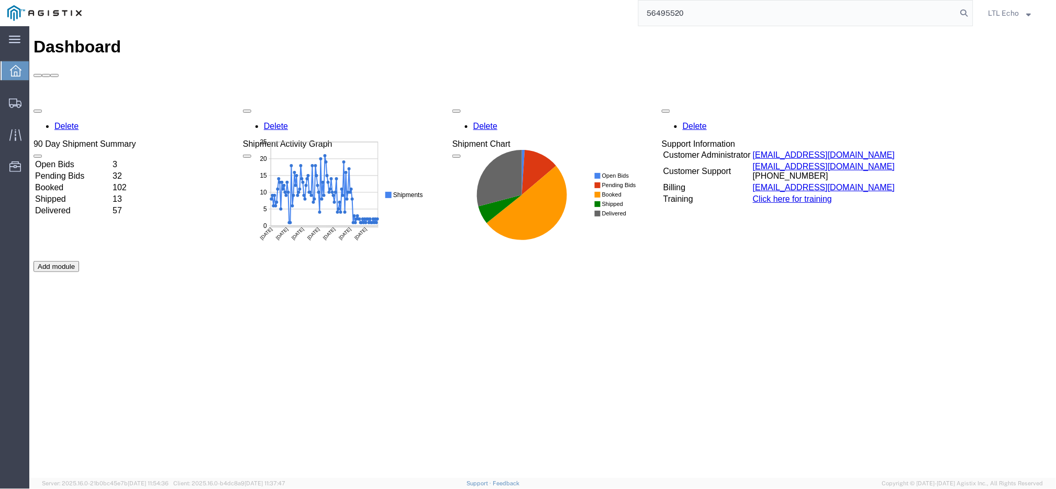
type input "56495520"
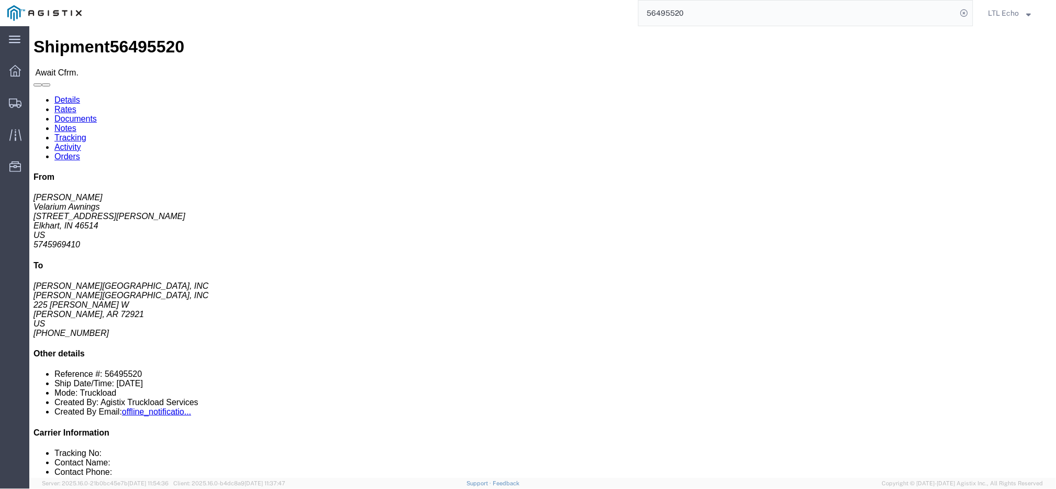
click link "Confirm"
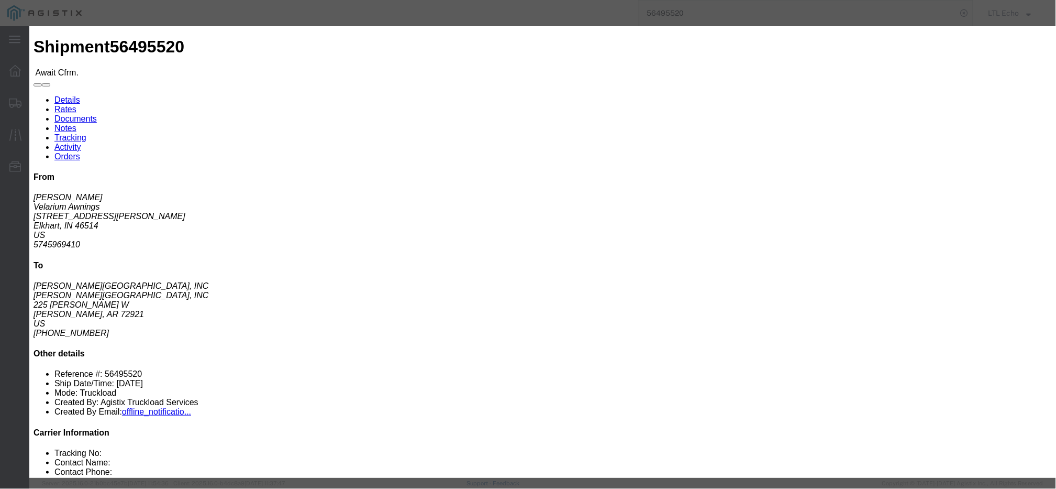
drag, startPoint x: 380, startPoint y: 105, endPoint x: 733, endPoint y: 105, distance: 352.4
click input "checkbox"
checkbox input "true"
click div
drag, startPoint x: 405, startPoint y: 114, endPoint x: 427, endPoint y: 116, distance: 22.6
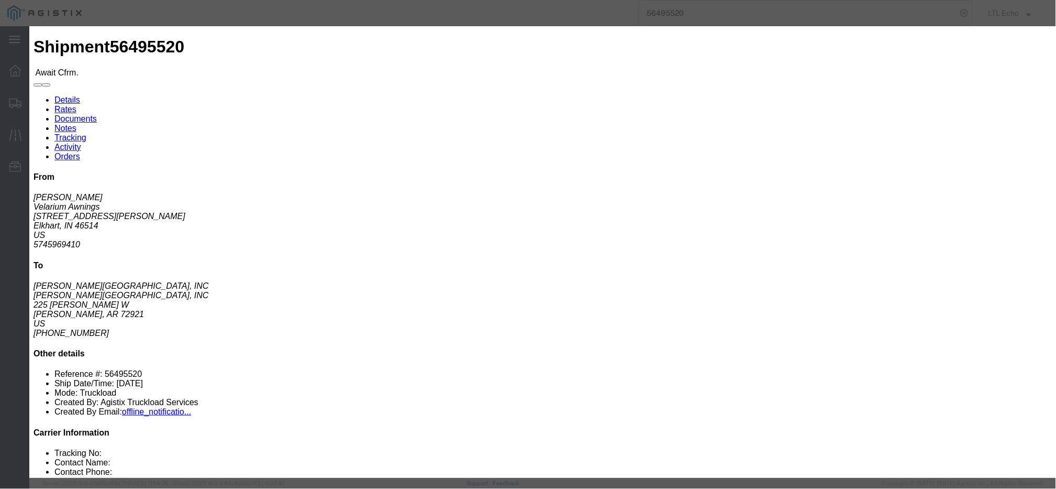
click fieldset "Confirmation Details Use my profile Bill of Lading Number Person Monitor Shipme…"
click button "button"
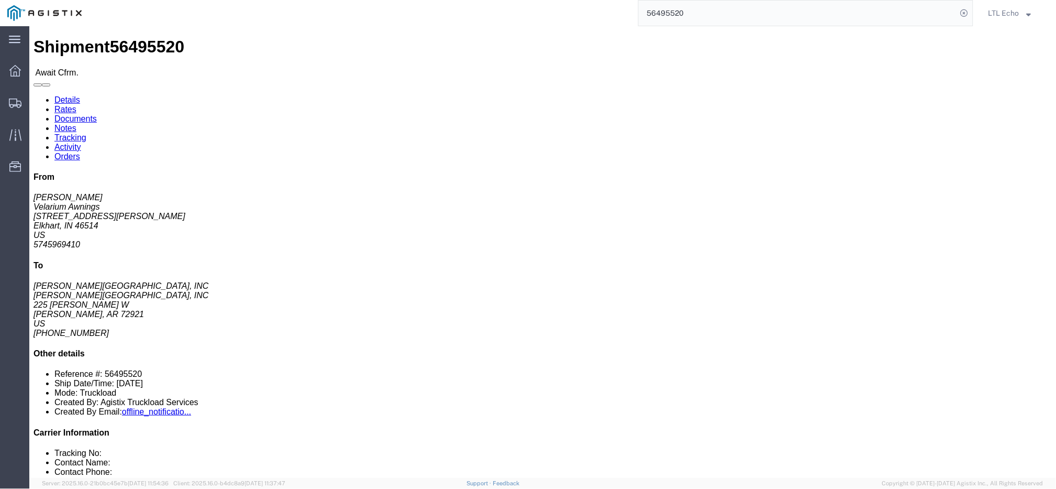
click link "Confirm"
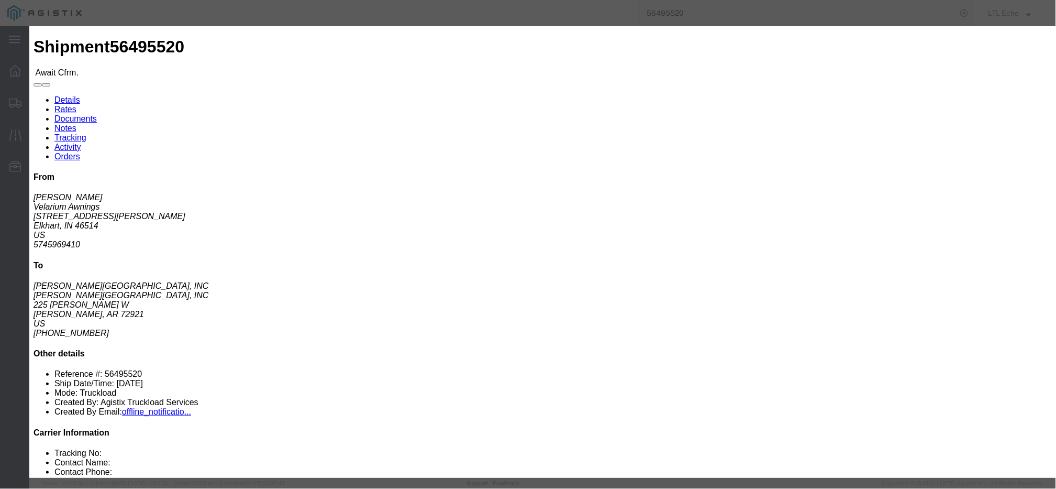
drag, startPoint x: 377, startPoint y: 103, endPoint x: 381, endPoint y: 107, distance: 6.3
click input "checkbox"
checkbox input "true"
drag, startPoint x: 381, startPoint y: 107, endPoint x: 382, endPoint y: 120, distance: 12.6
click div
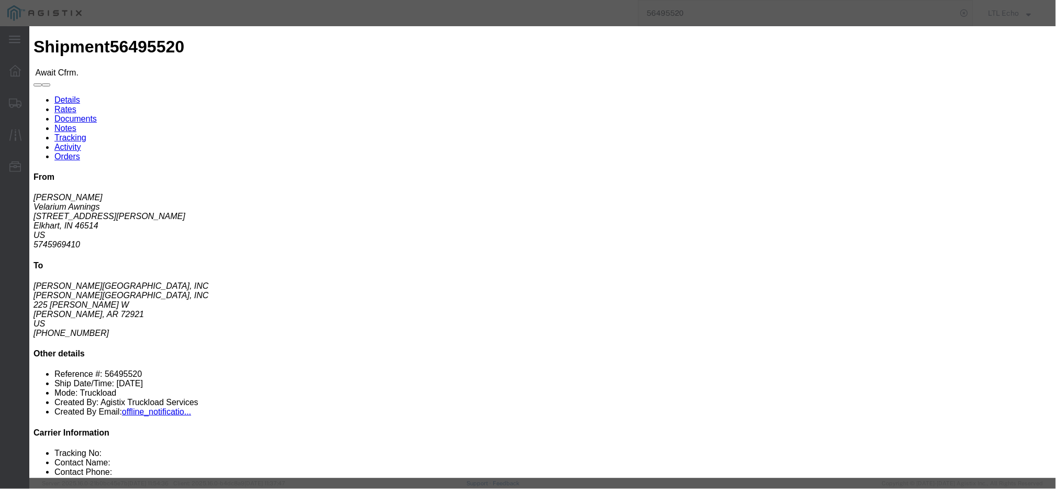
drag, startPoint x: 791, startPoint y: 31, endPoint x: 665, endPoint y: 4, distance: 129.2
click icon "button"
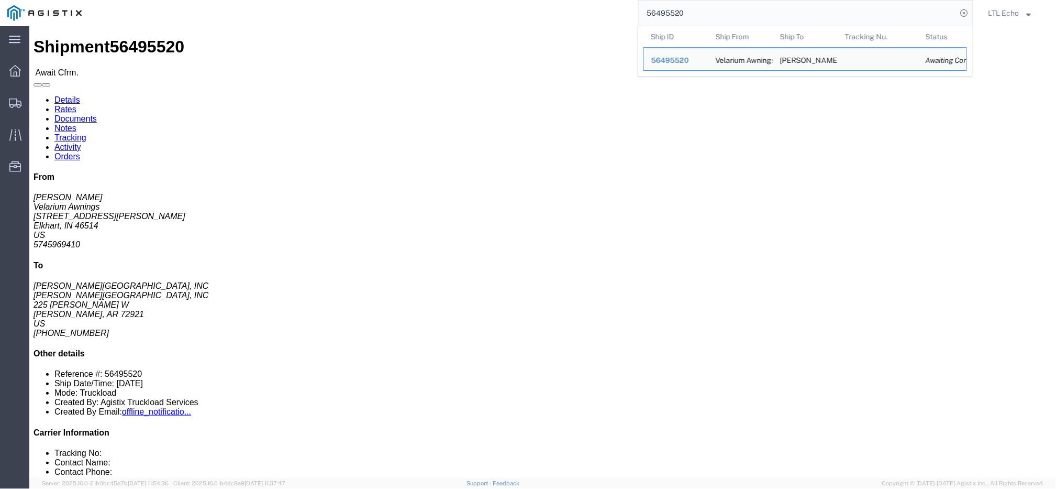
drag, startPoint x: 757, startPoint y: 8, endPoint x: 517, endPoint y: -6, distance: 240.3
click at [517, 0] on html "main_menu Created with Sketch. Collapse Menu Dashboard Shipments Traffic Resour…" at bounding box center [528, 244] width 1056 height 489
paste input "63922333"
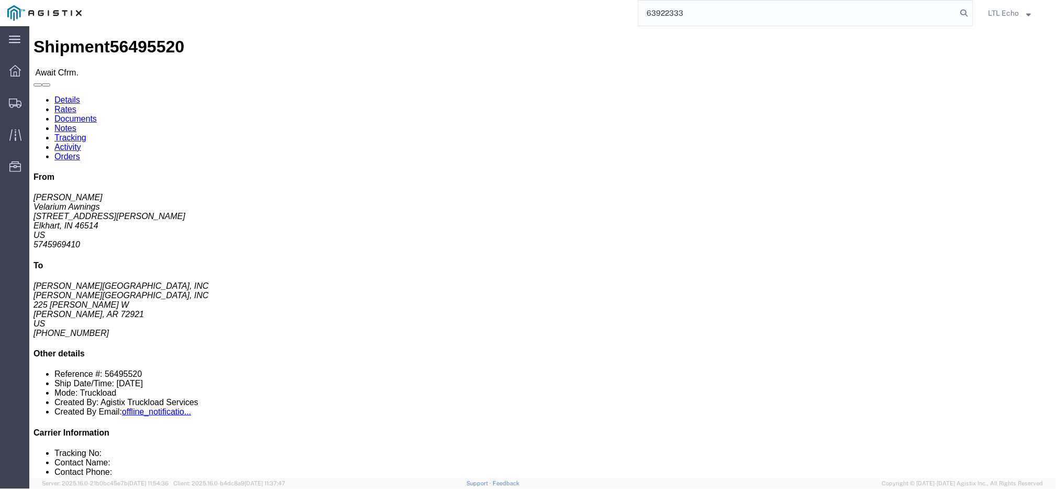
type input "63922333"
click span "56495520"
copy span "56495520"
